Goal: Task Accomplishment & Management: Use online tool/utility

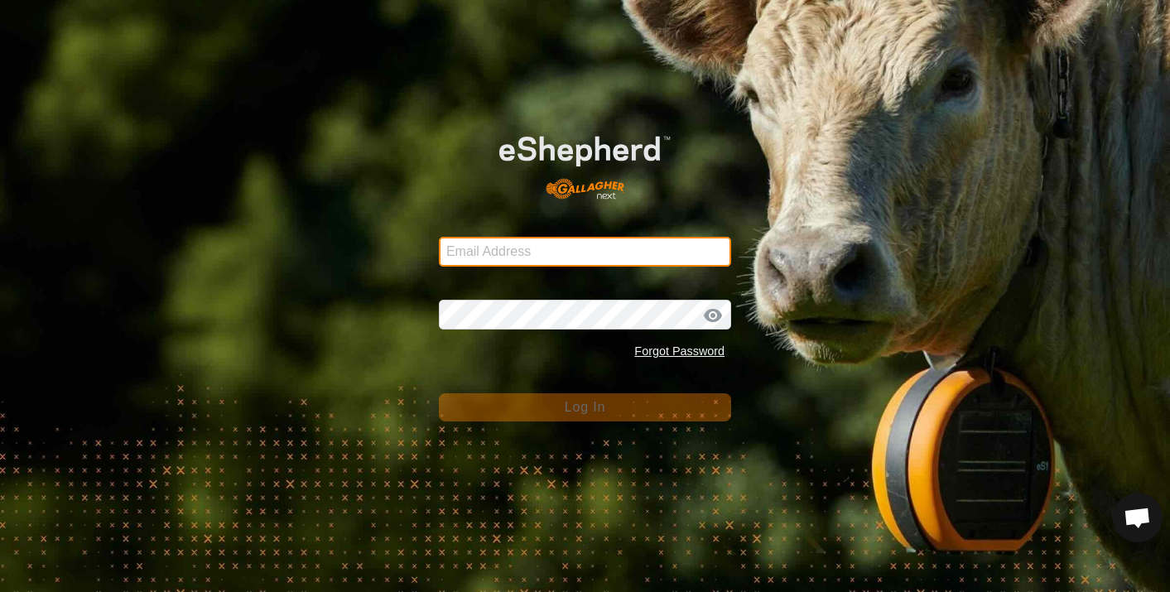
type input "[EMAIL_ADDRESS][DOMAIN_NAME]"
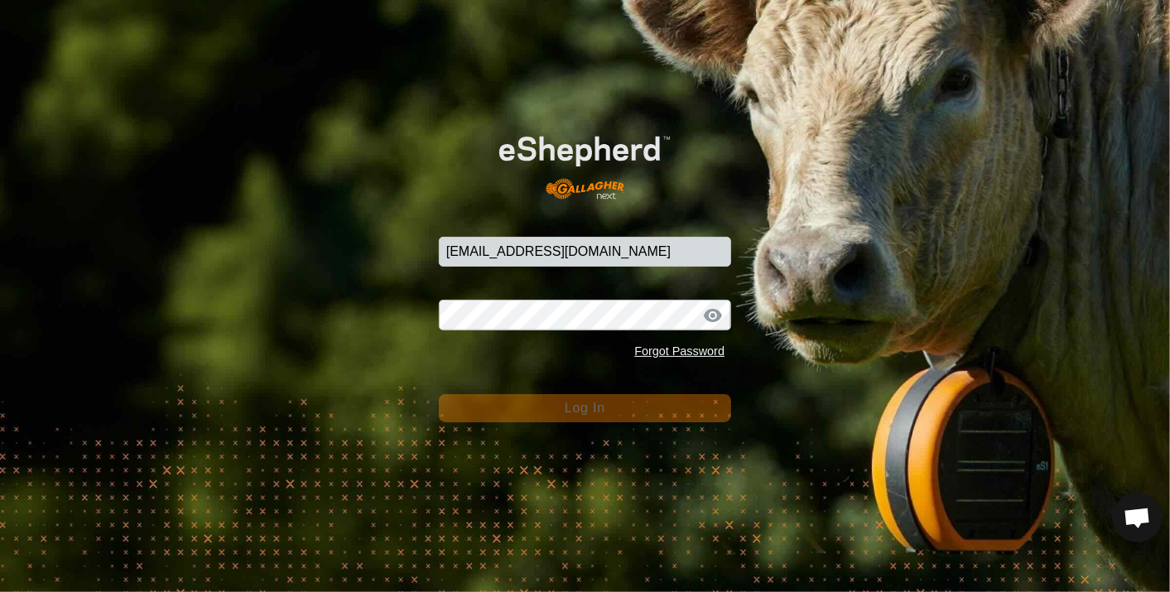
scroll to position [1857, 0]
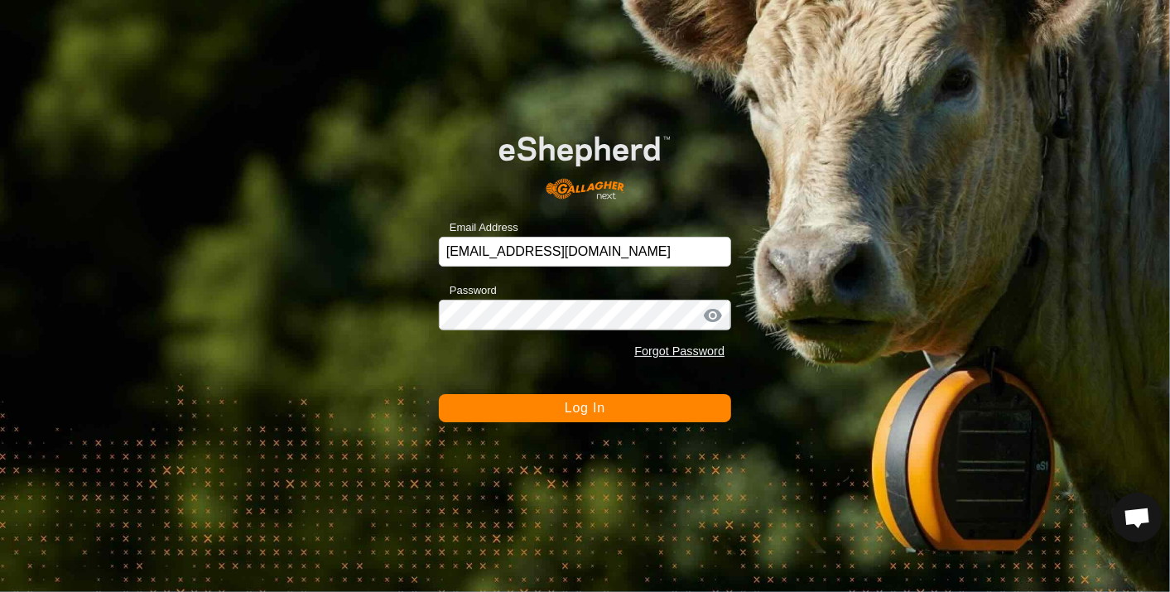
click at [576, 404] on span "Log In" at bounding box center [585, 408] width 41 height 14
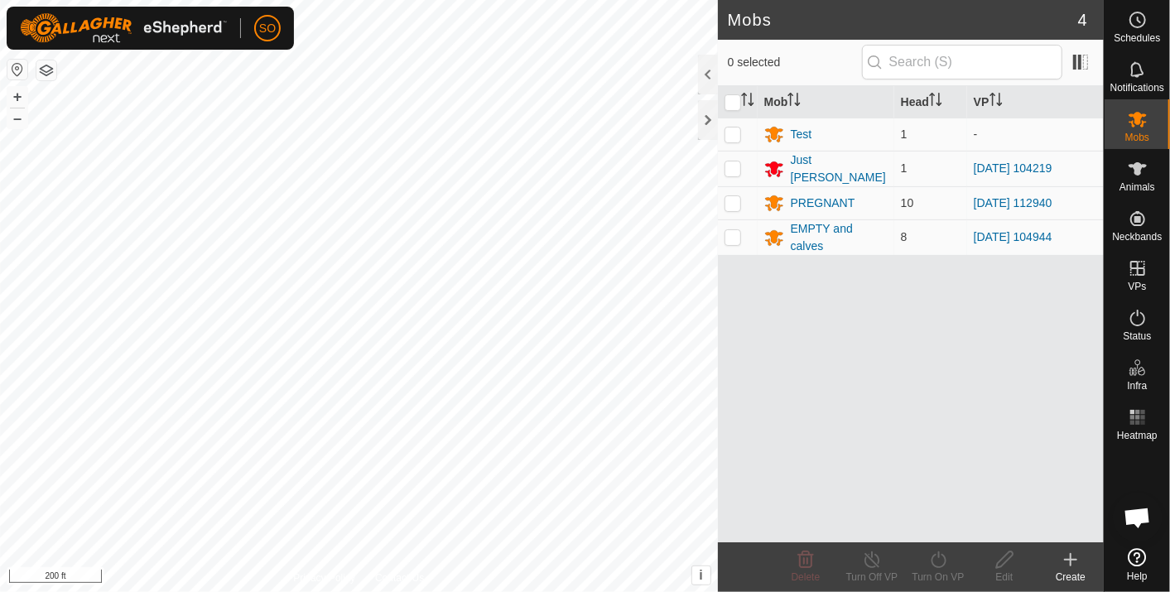
click at [0, 248] on html "SO Schedules Notifications Mobs Animals Neckbands VPs Status Infra Heatmap Help…" at bounding box center [585, 296] width 1170 height 592
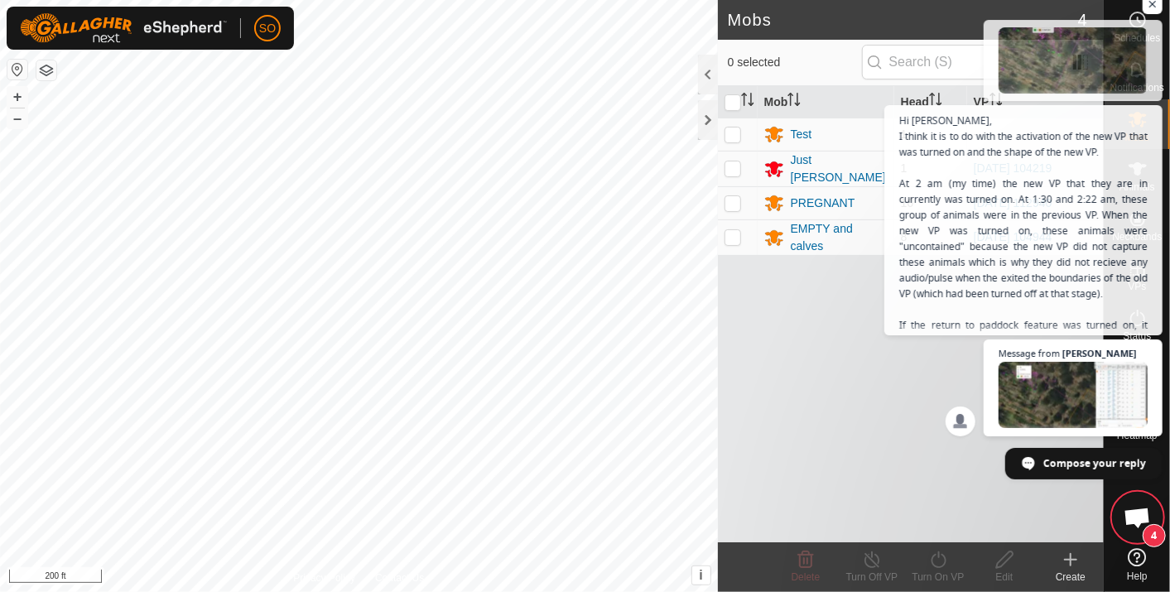
scroll to position [1928, 0]
click at [1146, 525] on span "Open chat" at bounding box center [1137, 519] width 27 height 23
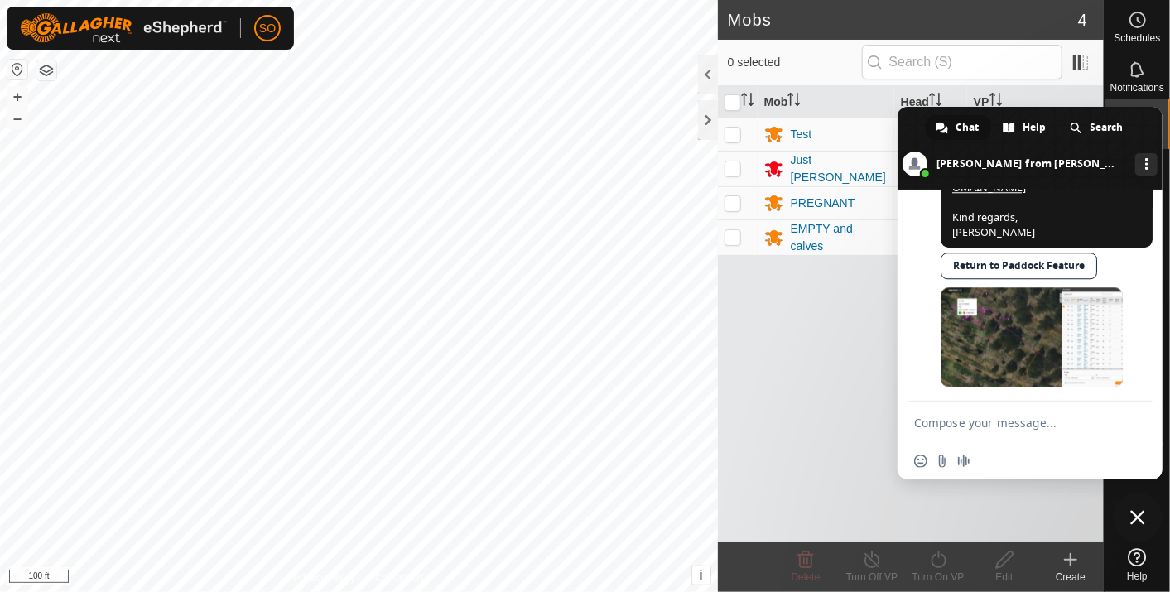
scroll to position [2668, 0]
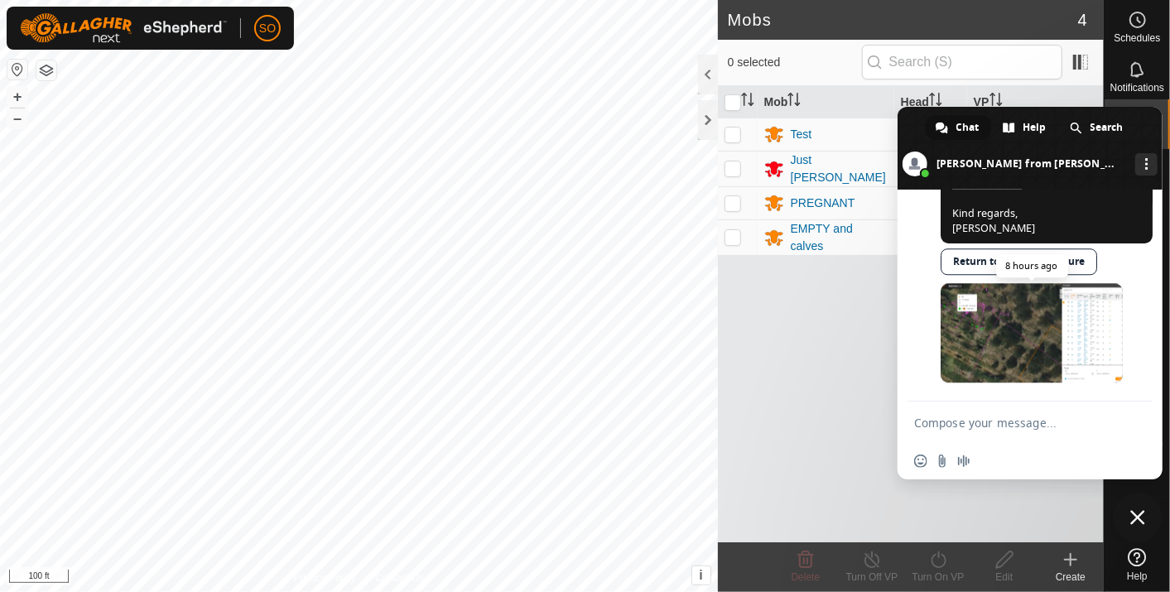
click at [1011, 338] on span at bounding box center [1032, 332] width 182 height 99
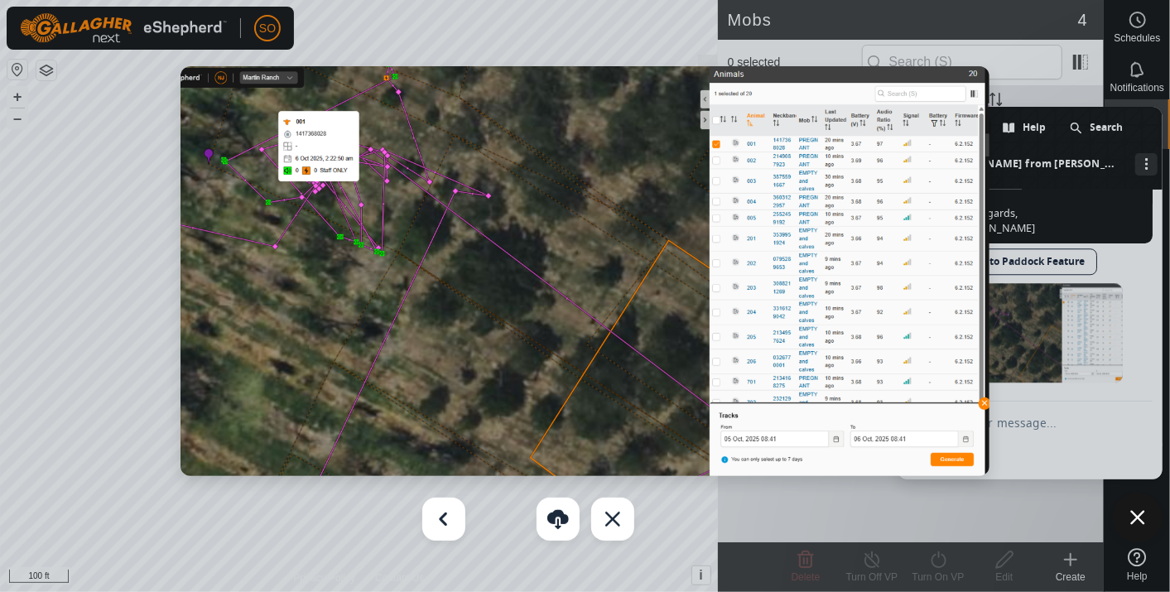
click at [636, 21] on div at bounding box center [585, 296] width 1170 height 592
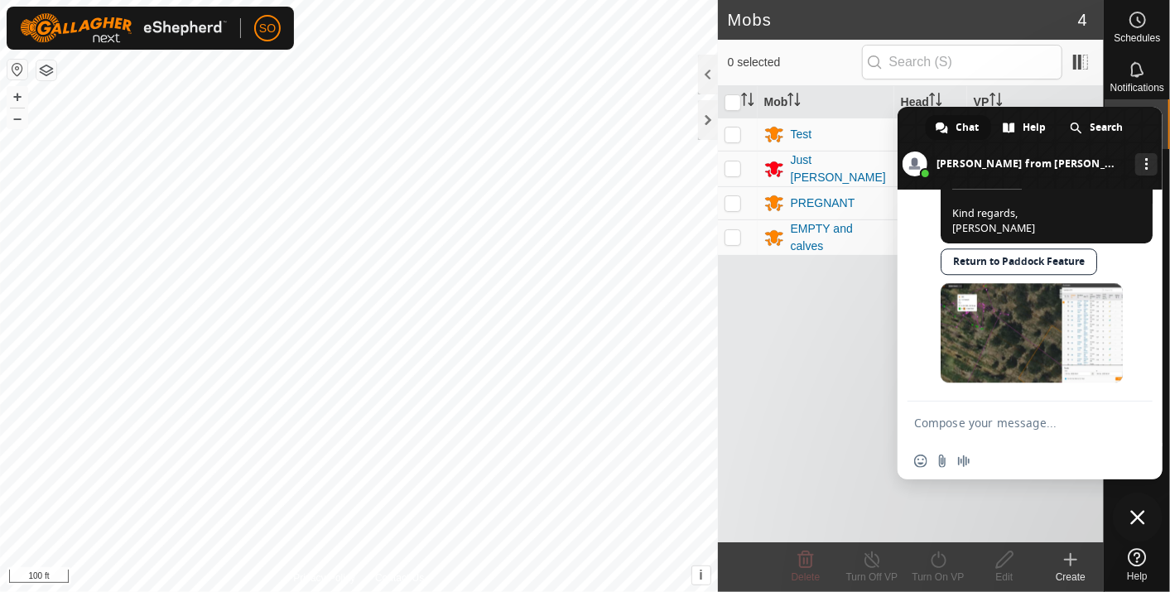
click at [911, 117] on span at bounding box center [1030, 148] width 265 height 83
